Goal: Task Accomplishment & Management: Use online tool/utility

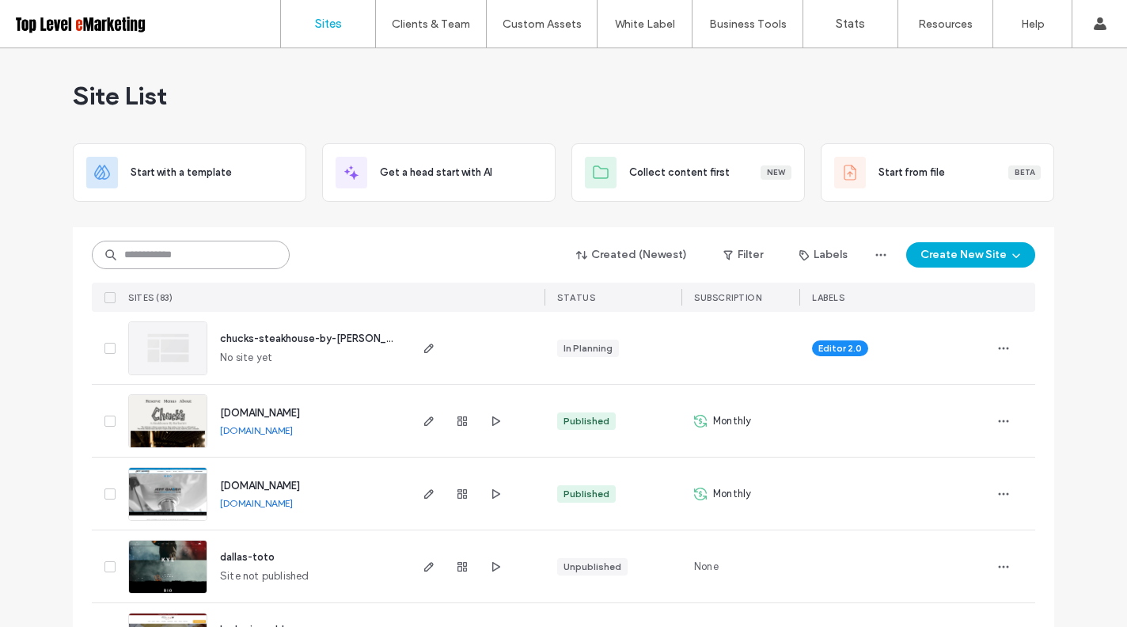
click at [191, 262] on input at bounding box center [191, 255] width 198 height 28
click at [205, 258] on input at bounding box center [191, 255] width 198 height 28
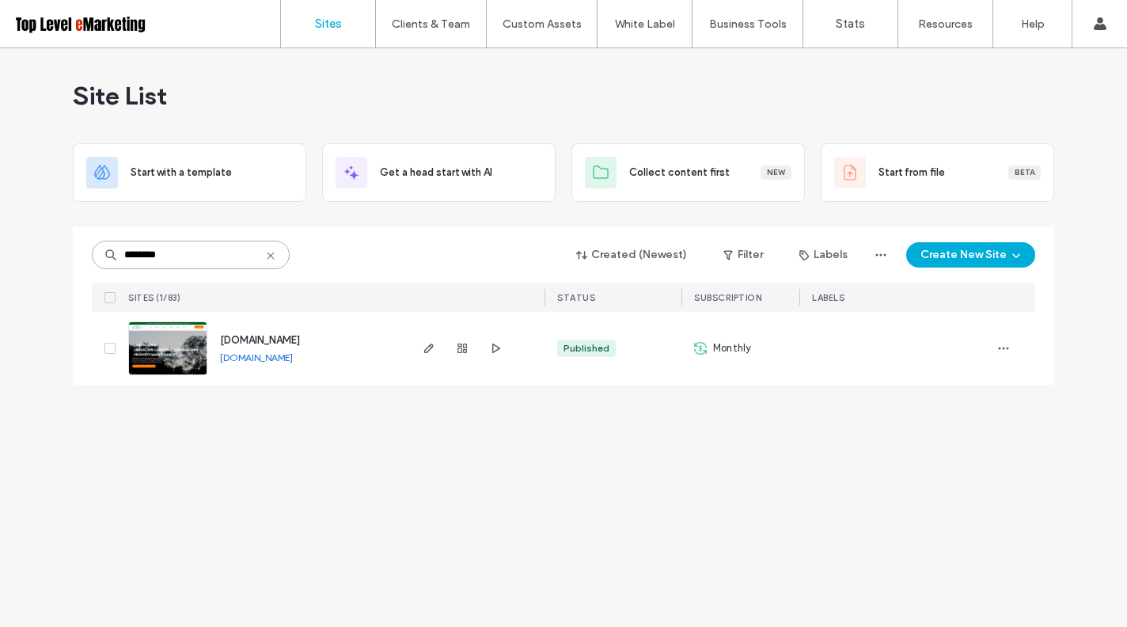
type input "********"
click at [241, 340] on span "www.creativemindslandscaping.com" at bounding box center [260, 340] width 80 height 12
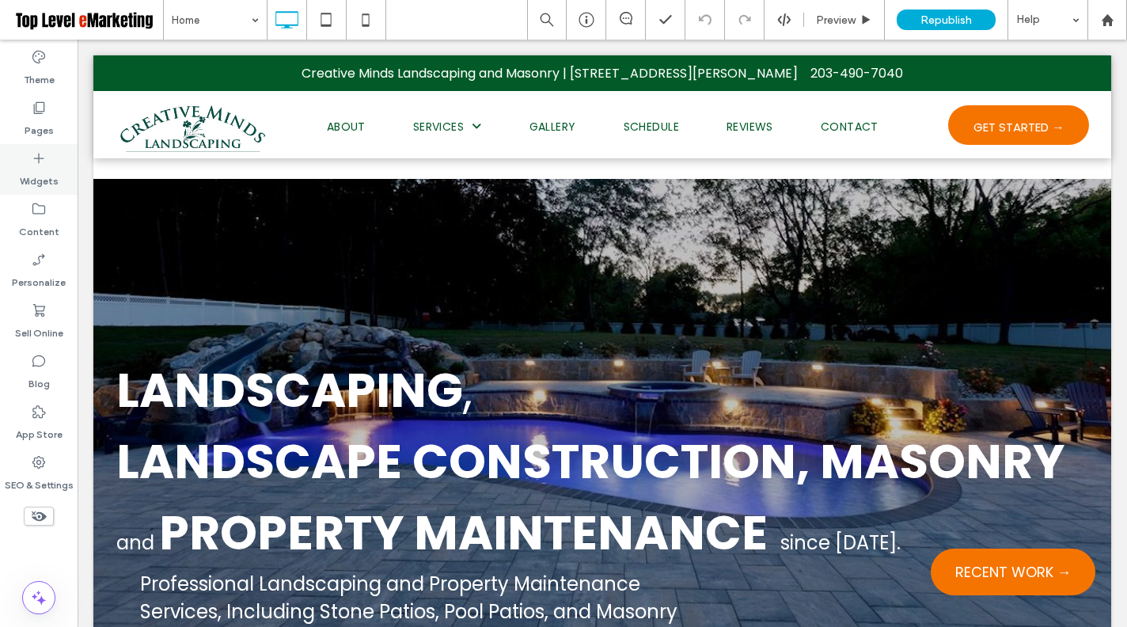
click at [48, 174] on label "Widgets" at bounding box center [39, 177] width 39 height 22
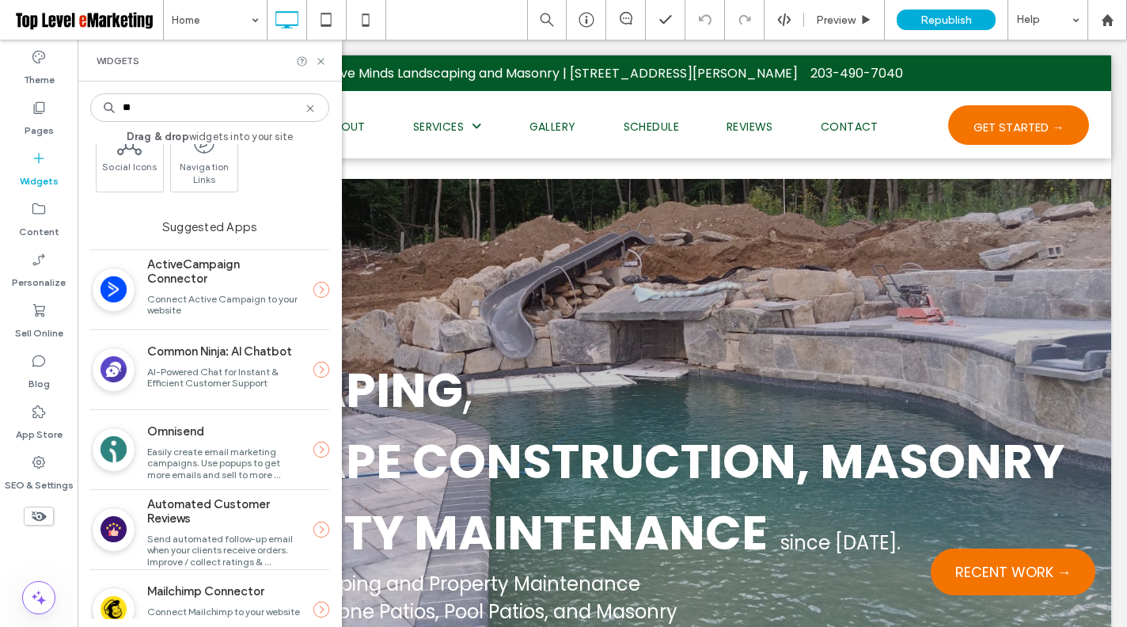
scroll to position [697, 0]
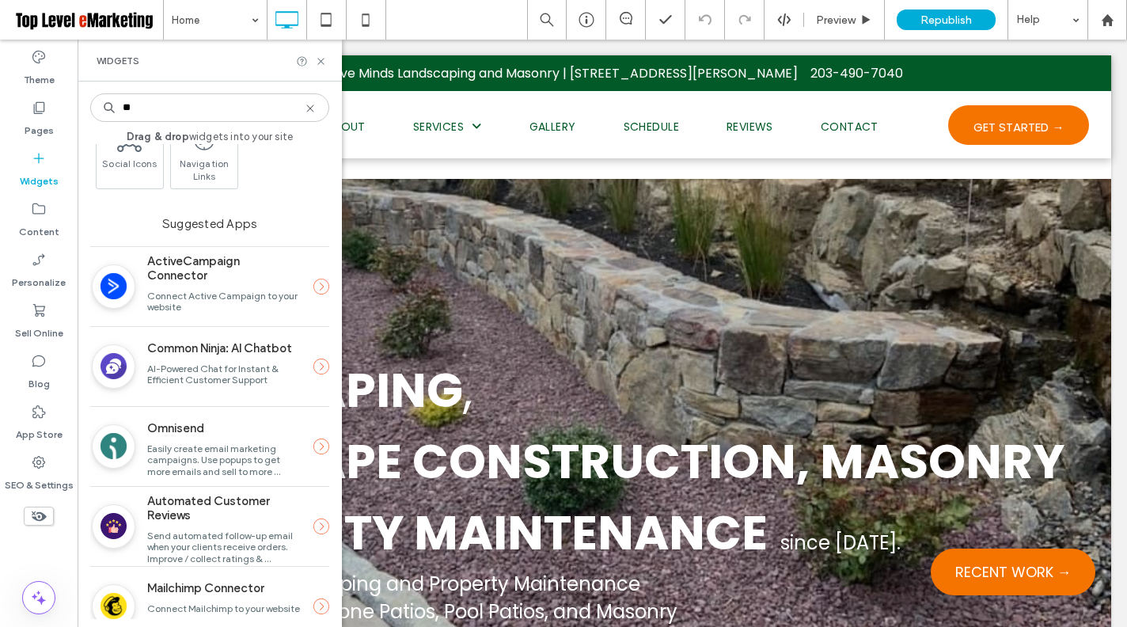
type input "**"
click at [313, 369] on icon at bounding box center [321, 366] width 16 height 16
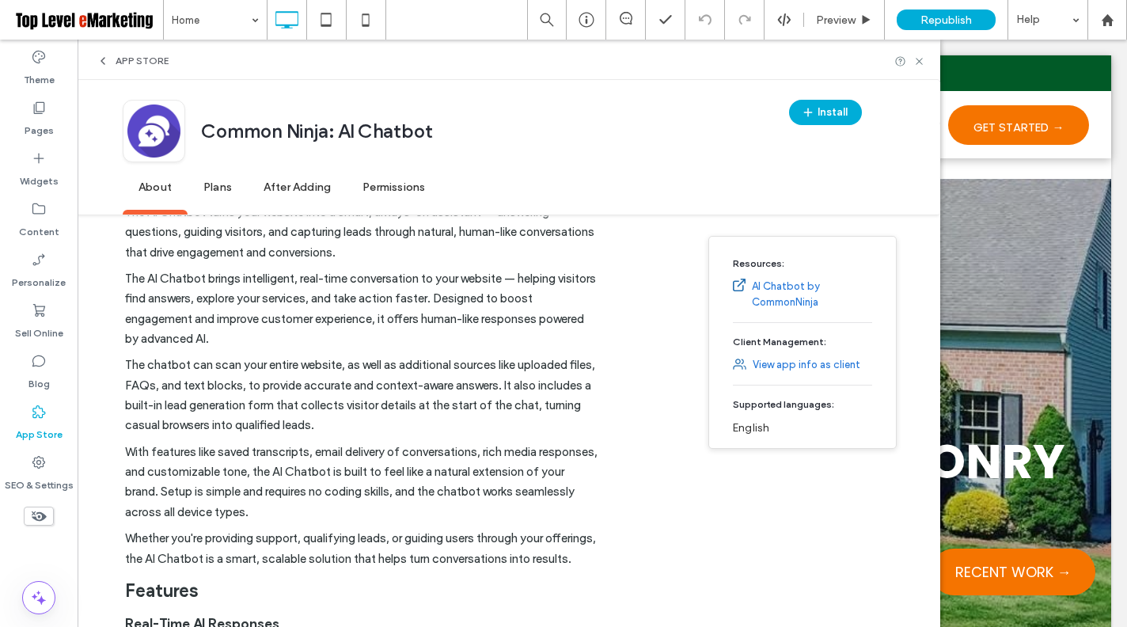
scroll to position [292, 0]
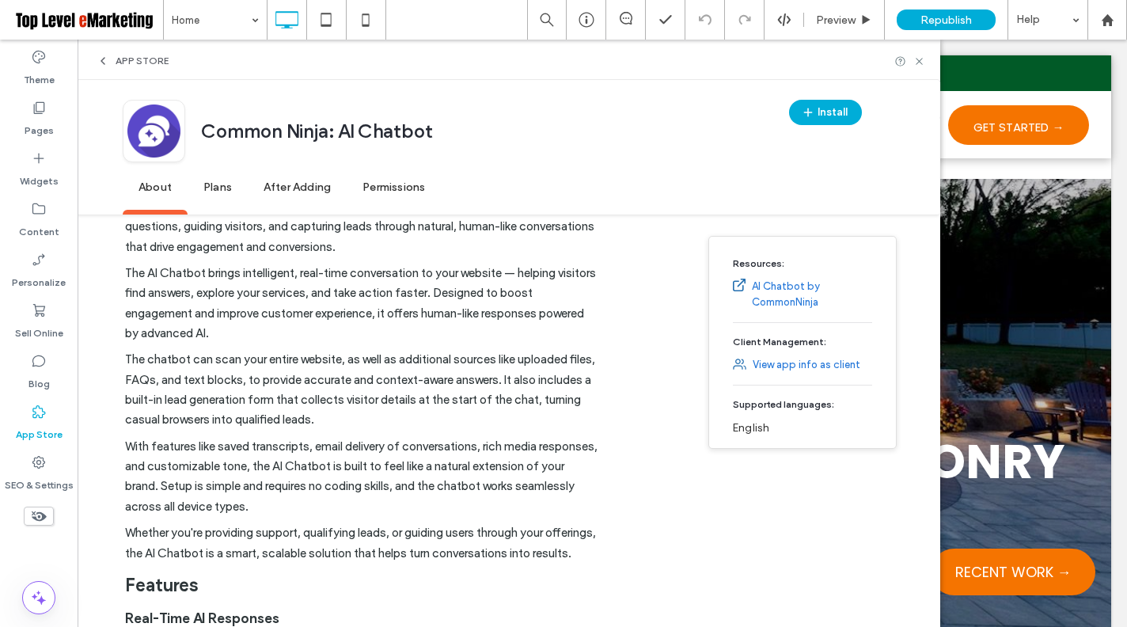
click at [218, 190] on span "Plans" at bounding box center [218, 188] width 60 height 44
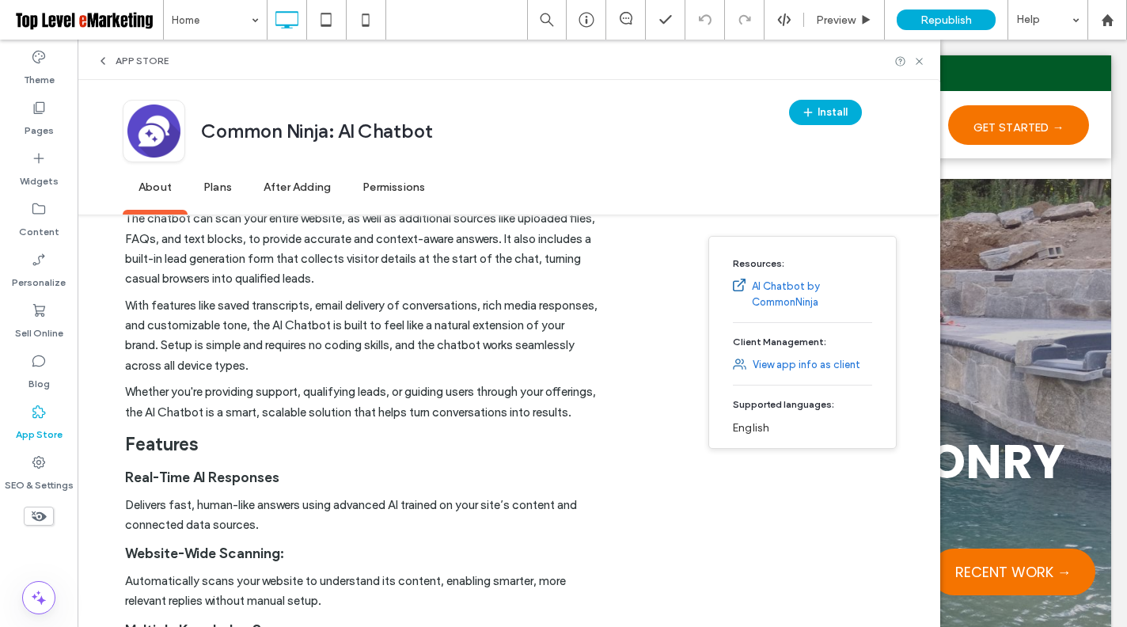
scroll to position [431, 0]
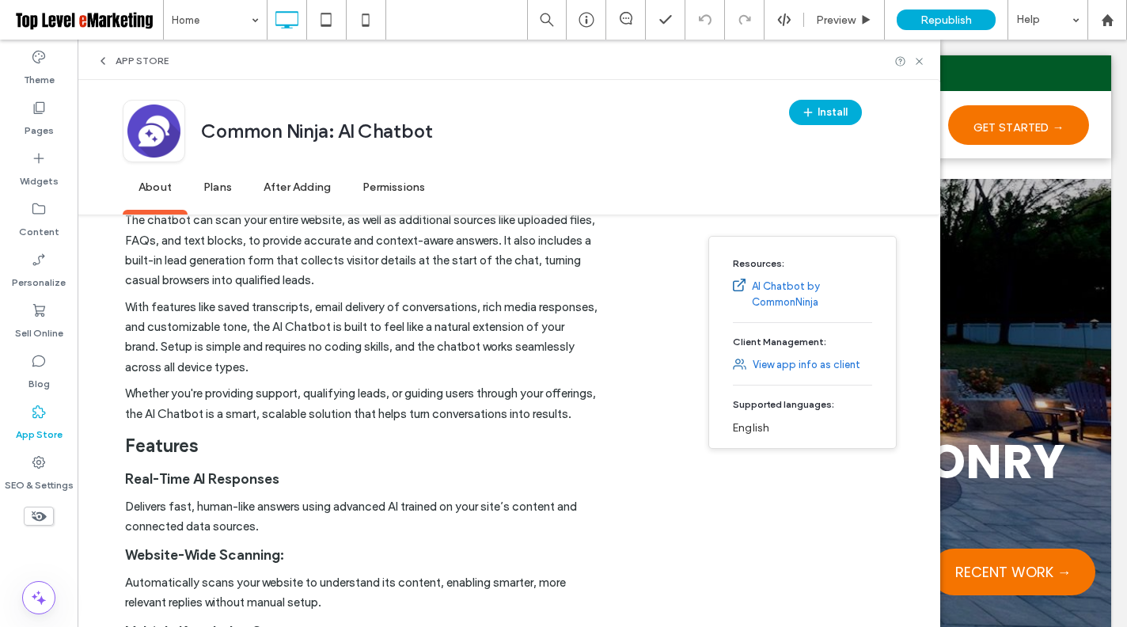
click at [492, 395] on p "Whether you're providing support, qualifying leads, or guiding users through yo…" at bounding box center [361, 407] width 473 height 47
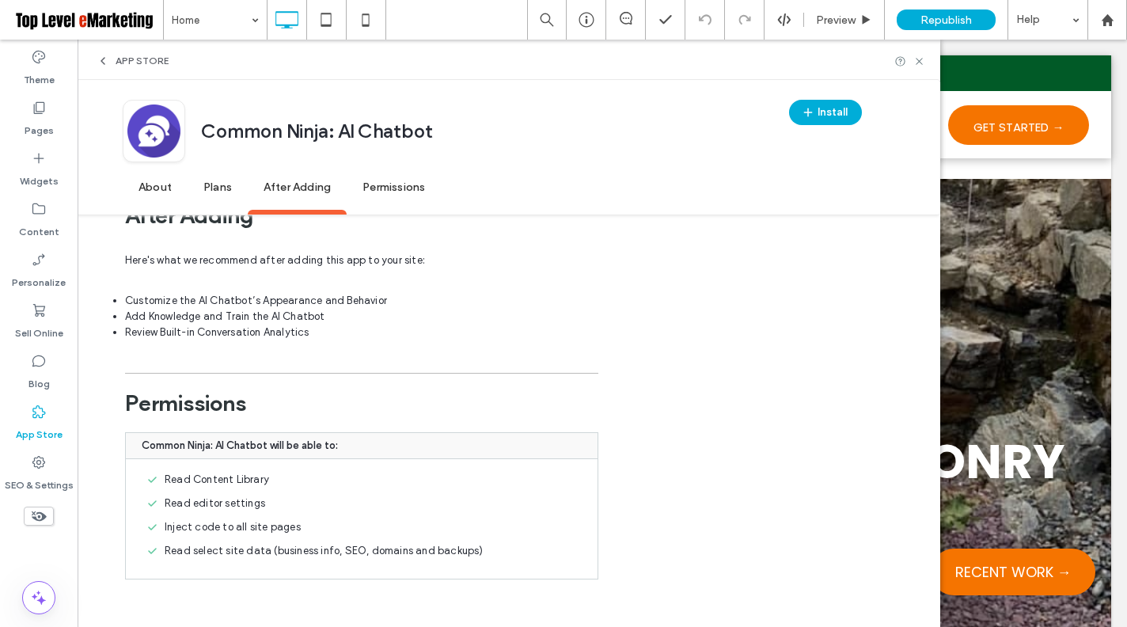
scroll to position [2092, 0]
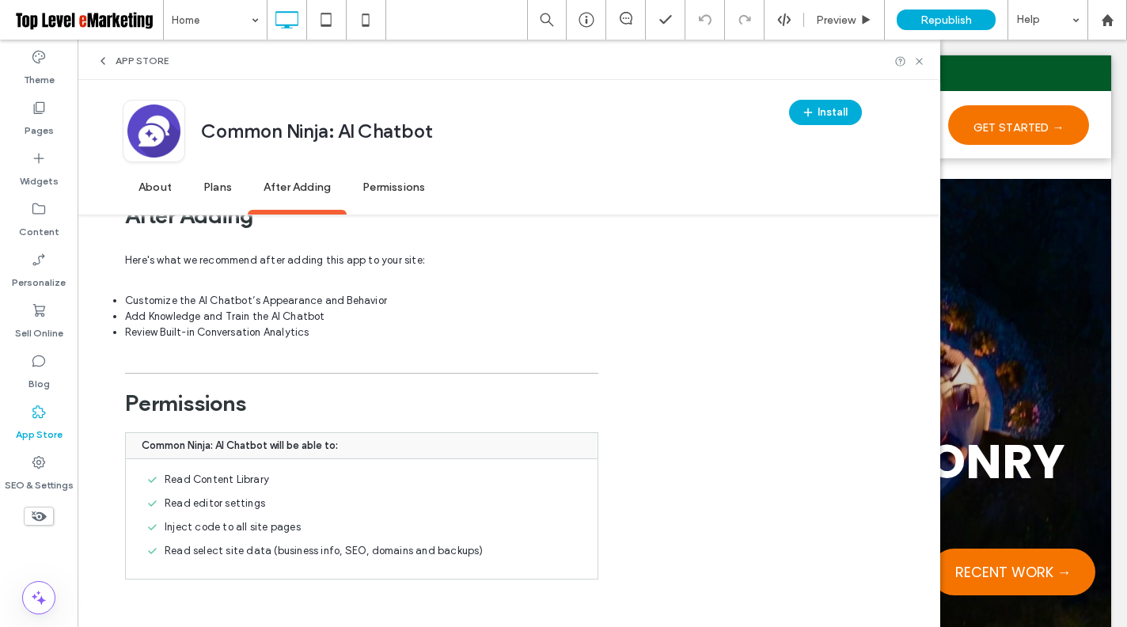
drag, startPoint x: 353, startPoint y: 535, endPoint x: 334, endPoint y: 544, distance: 20.9
click at [352, 535] on div "Read Content Library Read editor settings Inject code to all site pages Read se…" at bounding box center [362, 518] width 472 height 119
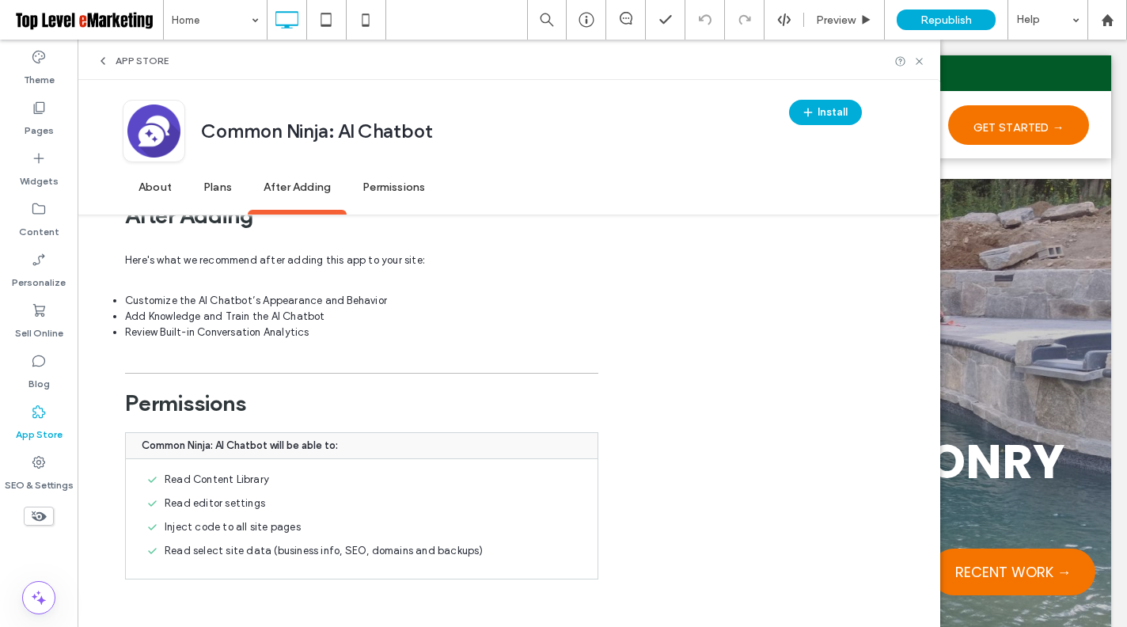
click at [510, 521] on div "Inject code to all site pages" at bounding box center [360, 527] width 436 height 16
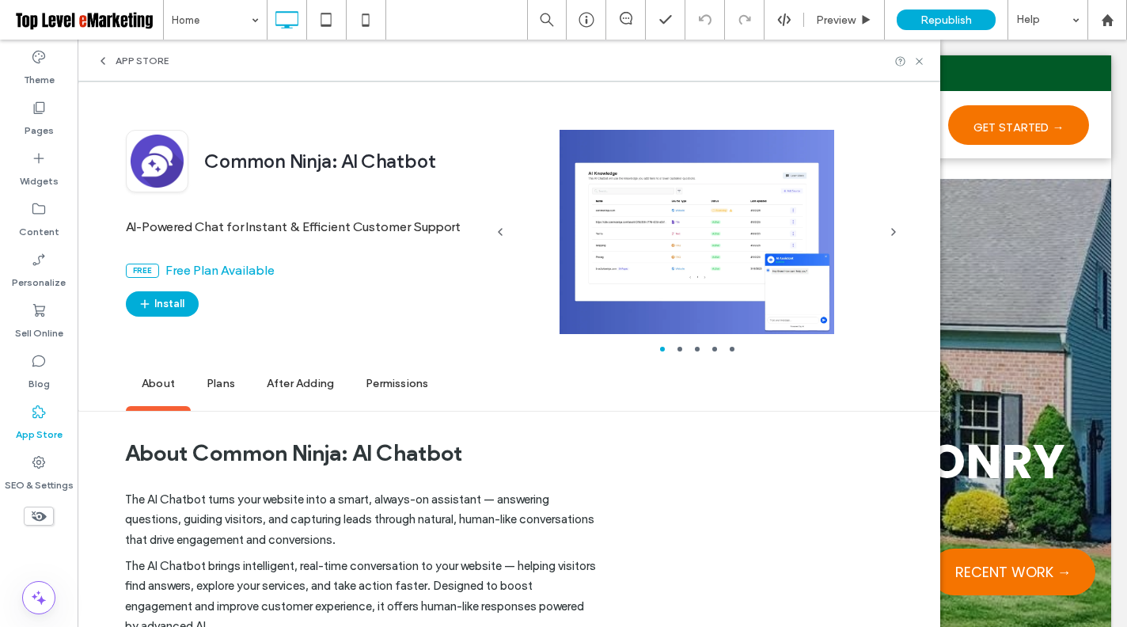
scroll to position [0, 0]
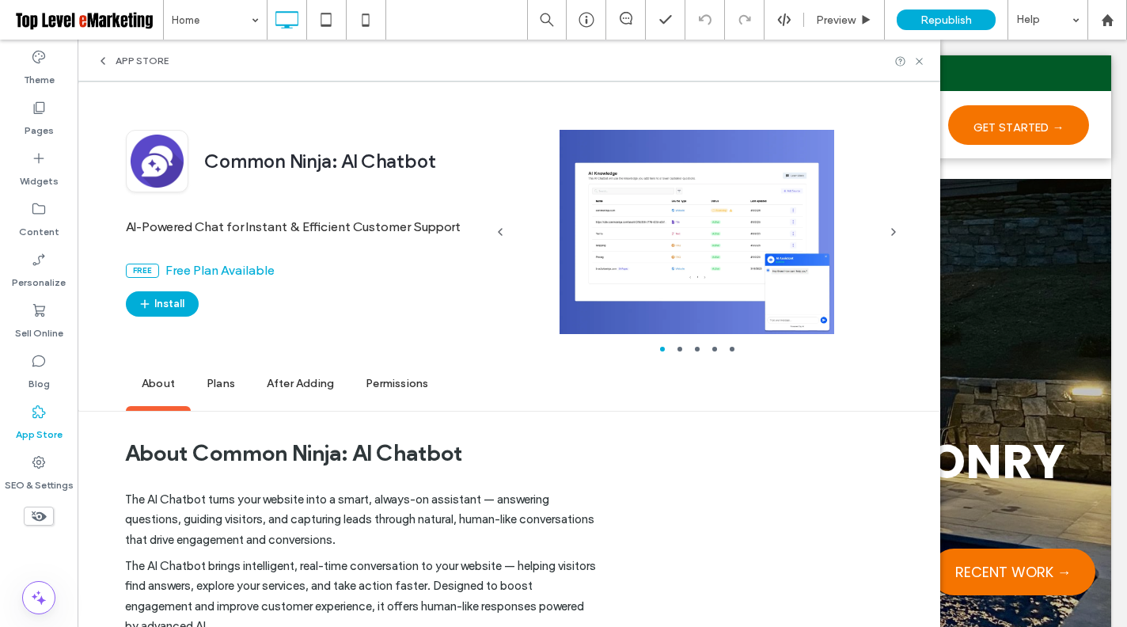
click at [678, 349] on li "slide item 2" at bounding box center [679, 349] width 5 height 5
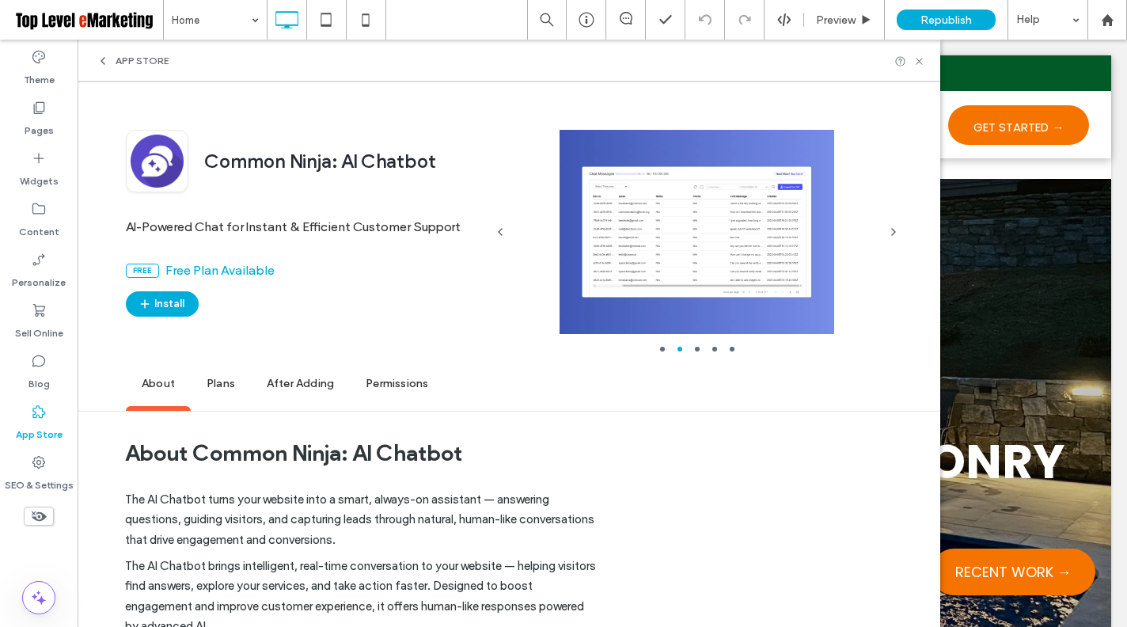
click at [697, 264] on div at bounding box center [697, 232] width 362 height 204
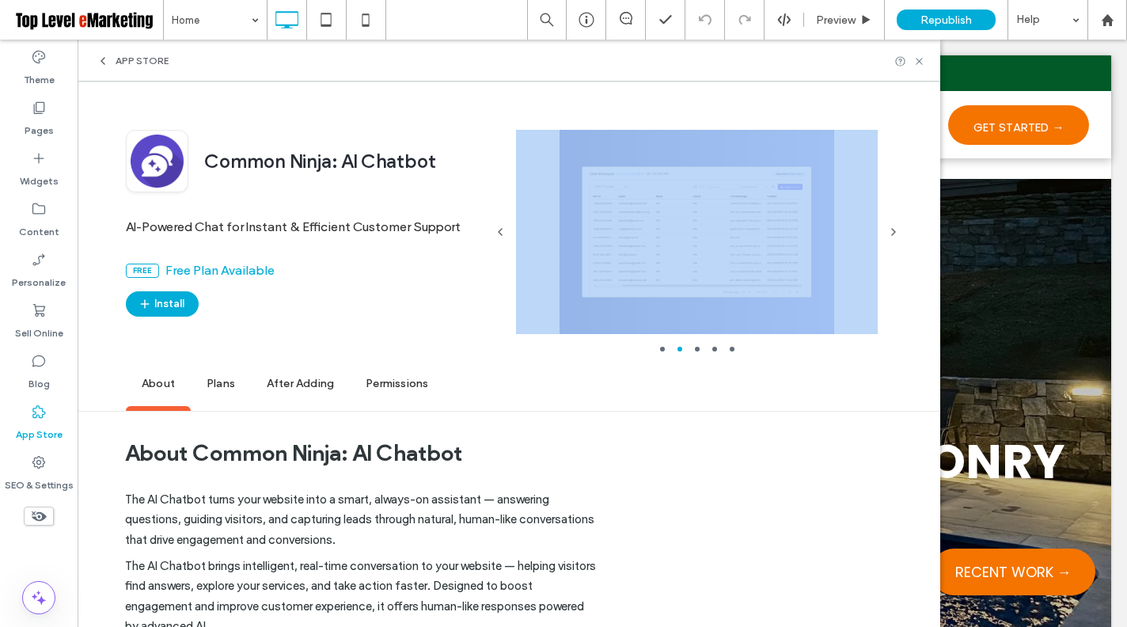
click at [697, 264] on div at bounding box center [697, 232] width 362 height 204
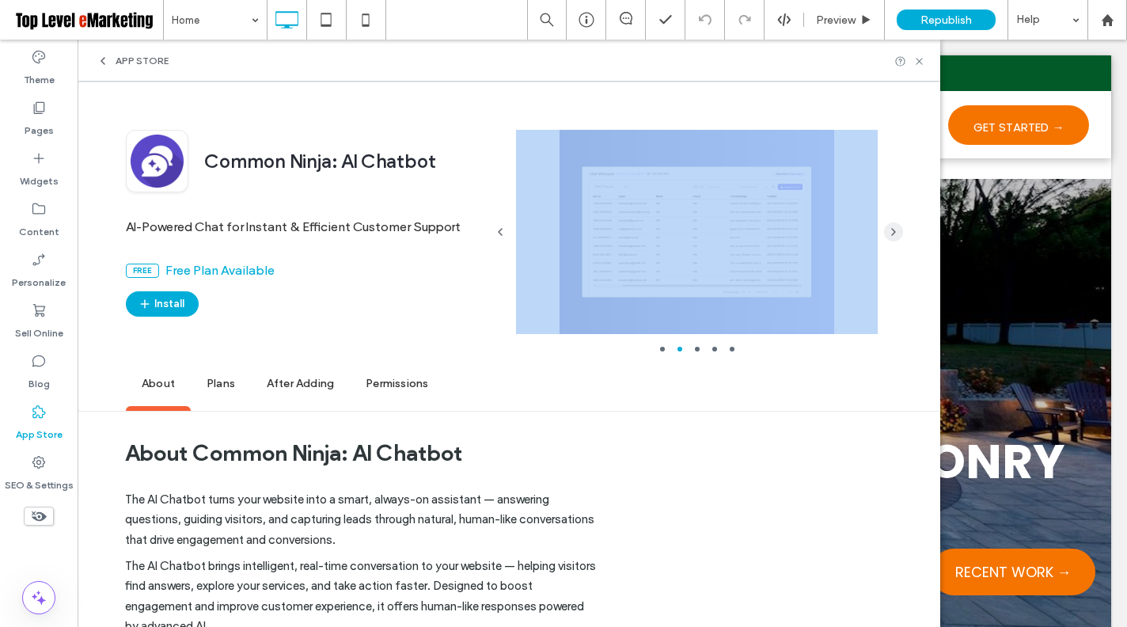
click at [898, 227] on icon "button" at bounding box center [893, 231] width 13 height 13
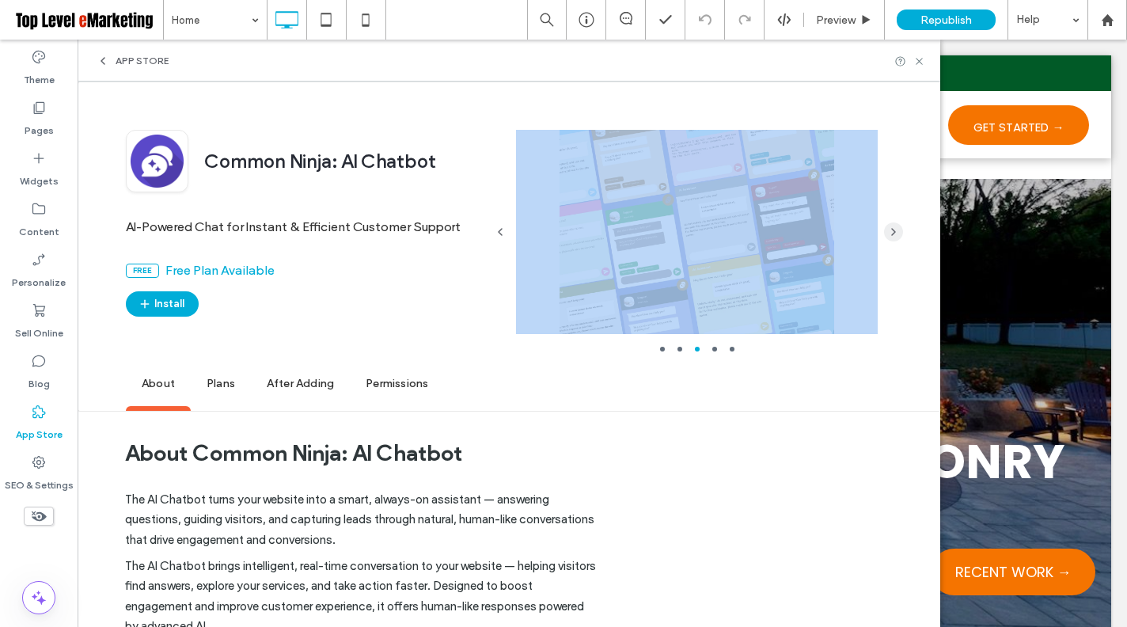
click at [898, 227] on icon "button" at bounding box center [893, 231] width 13 height 13
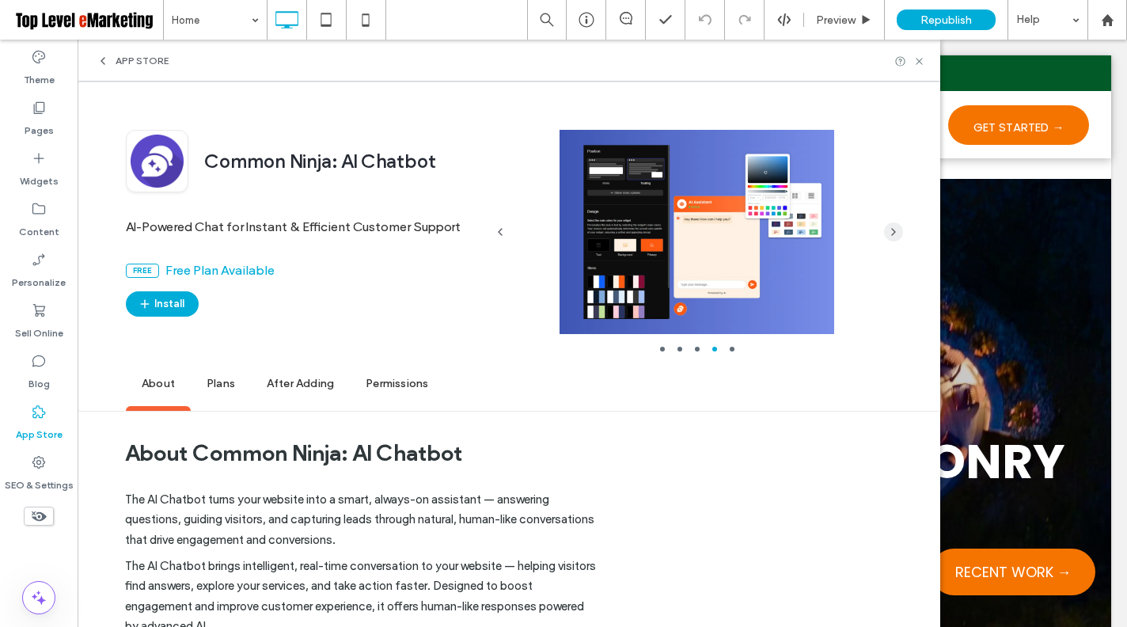
click at [898, 226] on icon "button" at bounding box center [893, 231] width 13 height 13
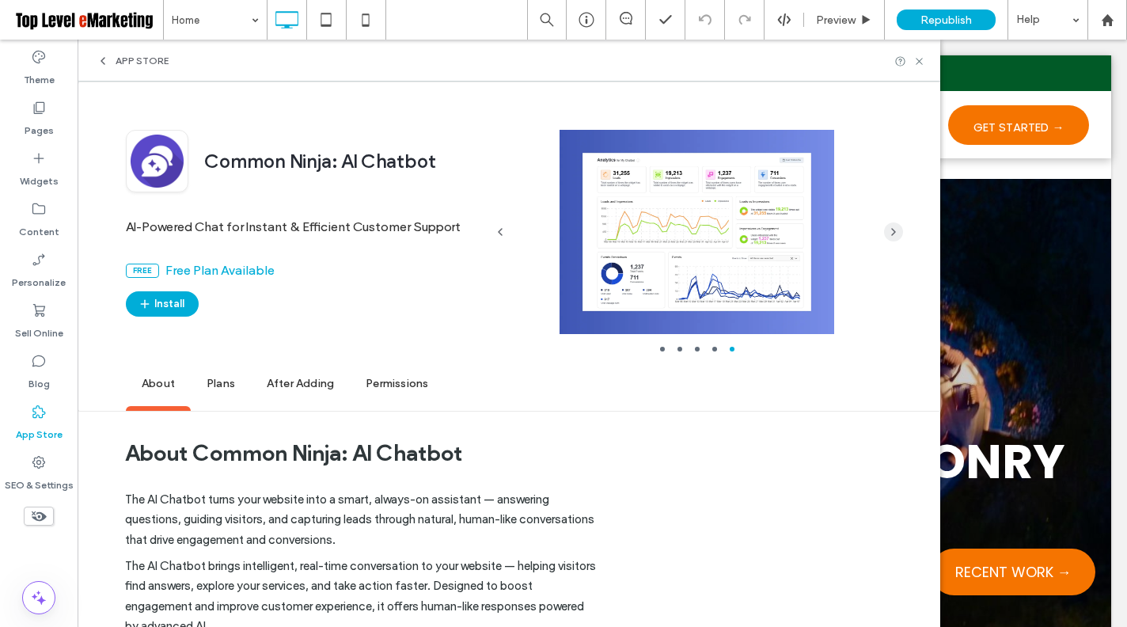
click at [898, 226] on icon "button" at bounding box center [893, 231] width 13 height 13
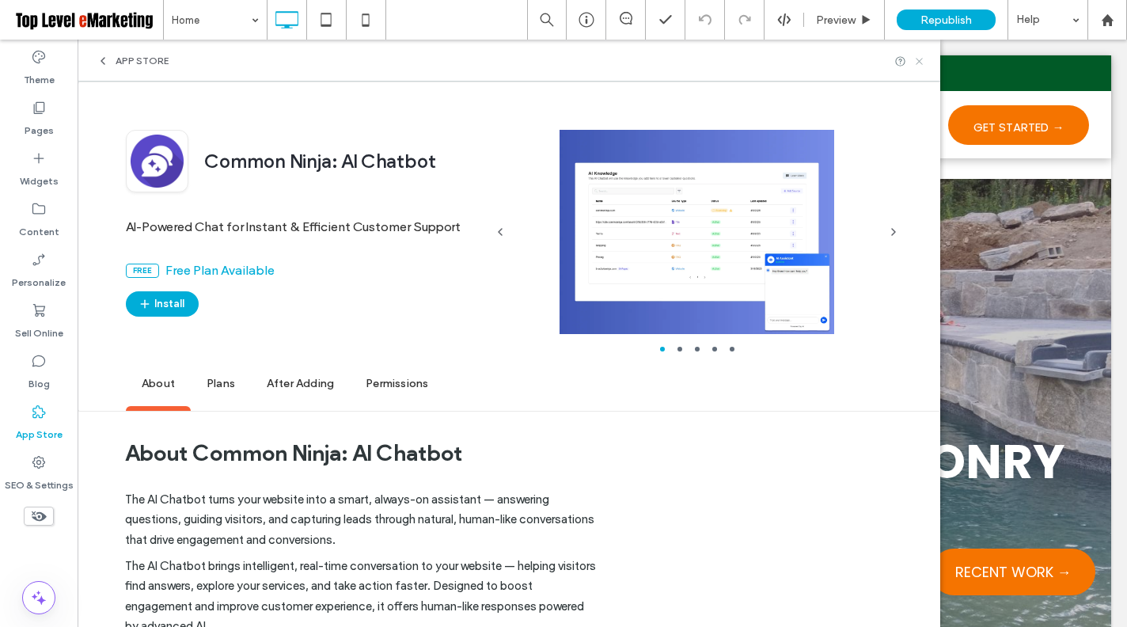
click at [915, 63] on icon at bounding box center [919, 61] width 12 height 12
